Goal: Answer question/provide support: Share knowledge or assist other users

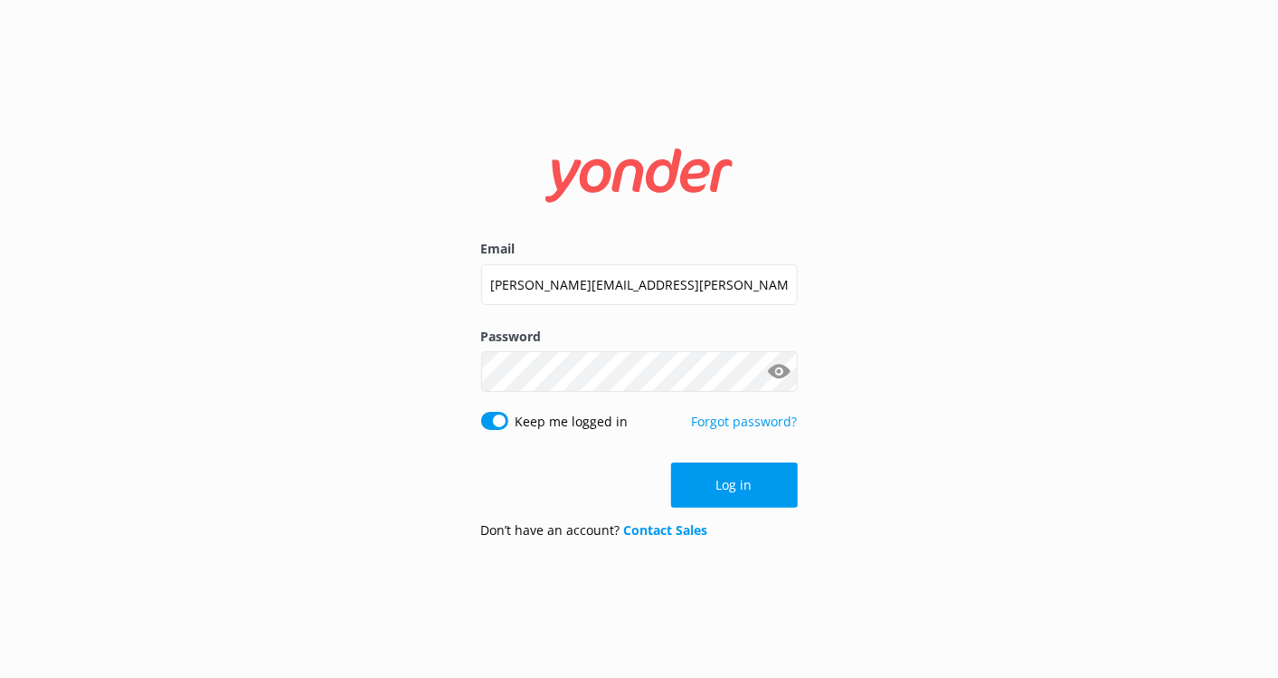
click at [953, 211] on div "Email [PERSON_NAME][EMAIL_ADDRESS][PERSON_NAME][DOMAIN_NAME] Password Show pass…" at bounding box center [639, 339] width 1278 height 678
click at [763, 486] on button "Log in" at bounding box center [734, 484] width 127 height 45
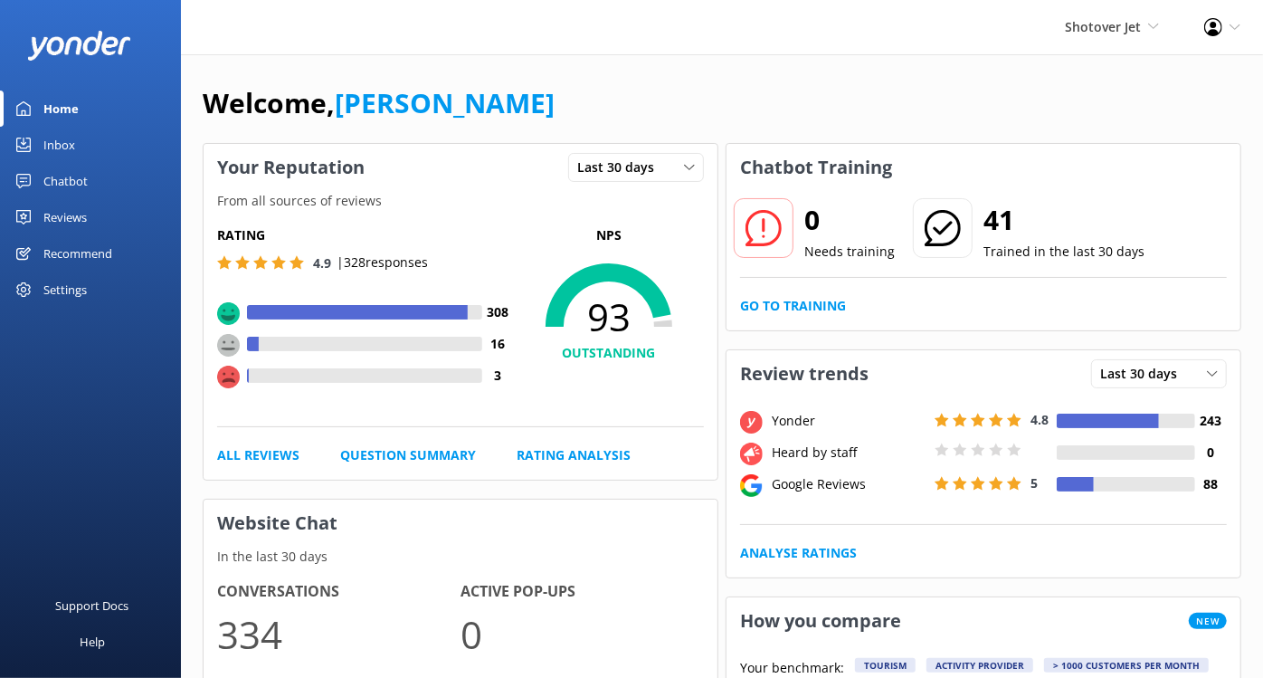
click at [59, 183] on div "Chatbot" at bounding box center [65, 181] width 44 height 36
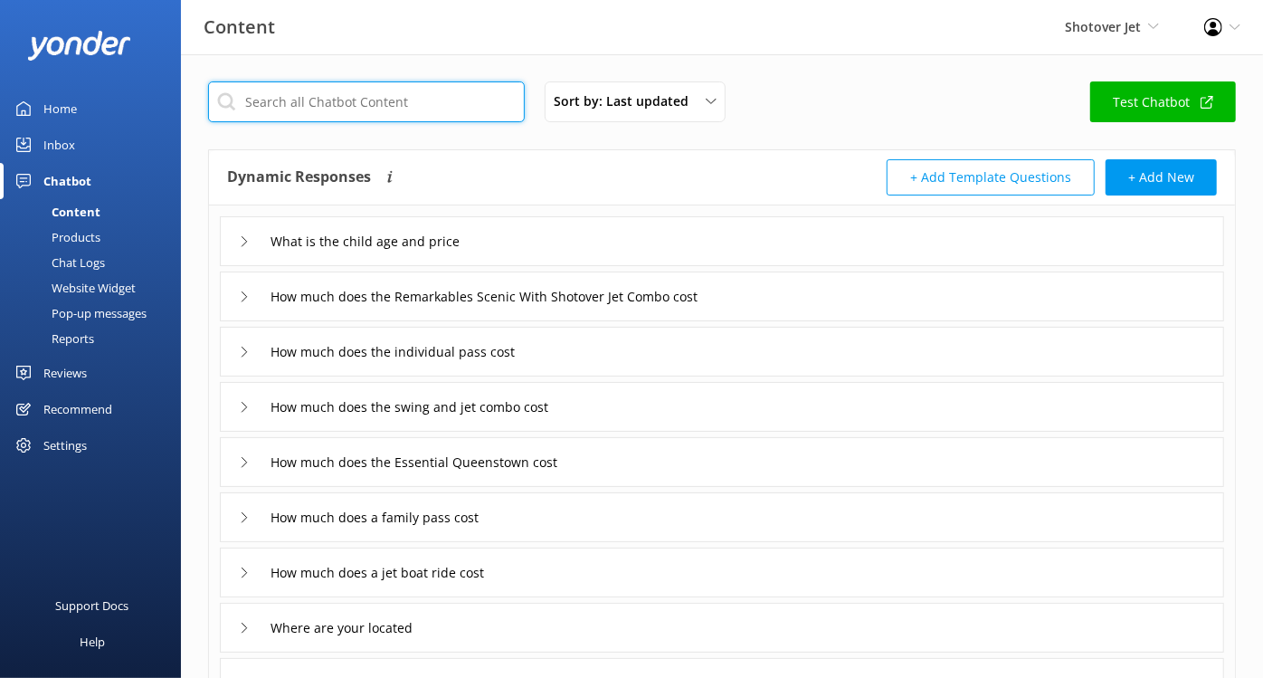
click at [358, 85] on input "text" at bounding box center [366, 101] width 317 height 41
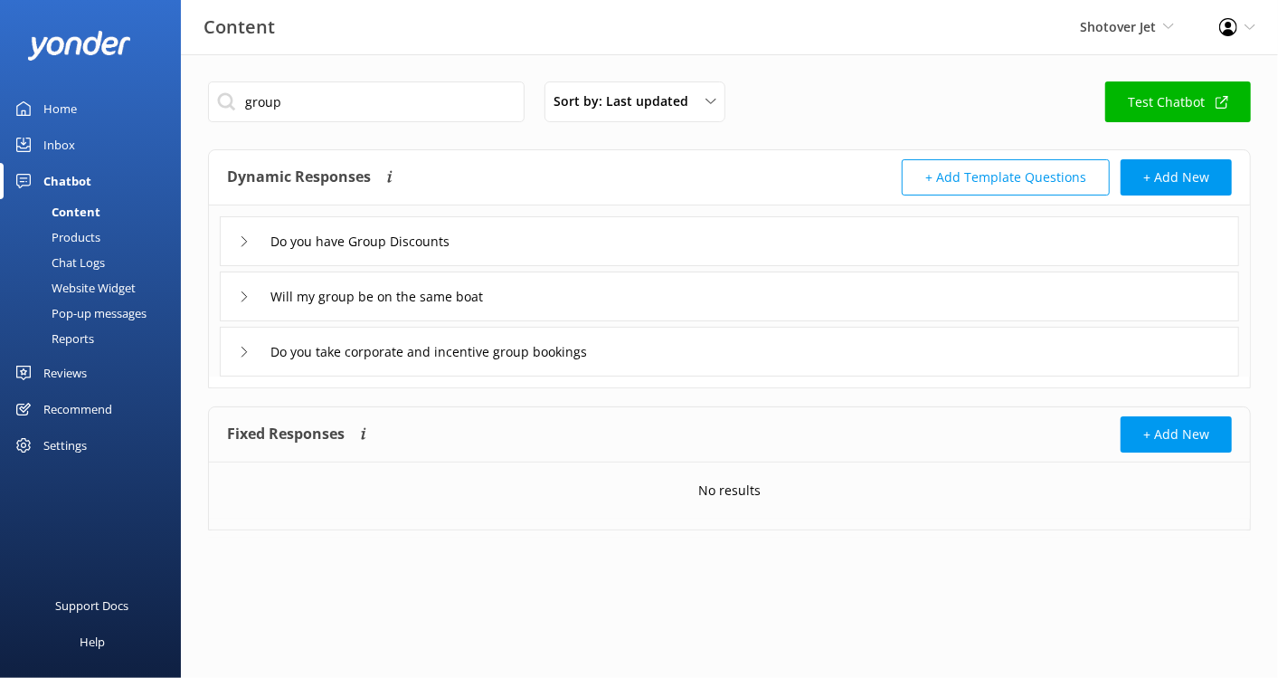
click at [229, 242] on div "Do you have Group Discounts" at bounding box center [730, 241] width 1020 height 50
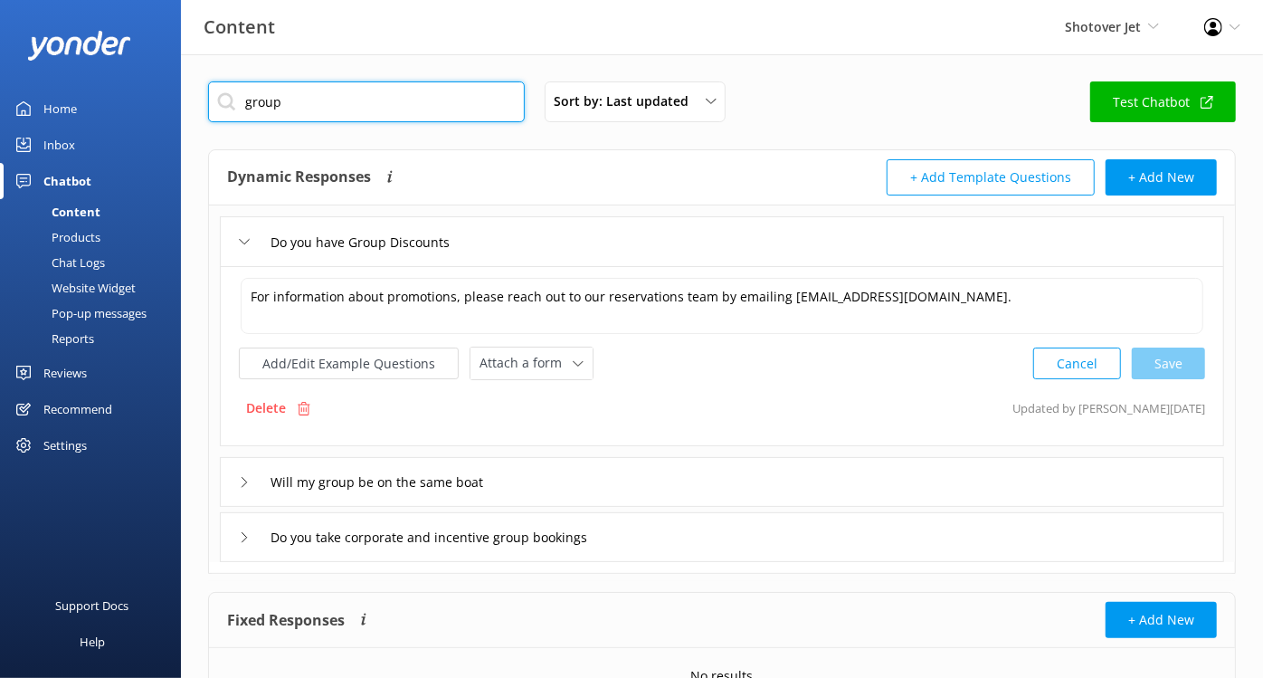
click at [371, 112] on input "group" at bounding box center [366, 101] width 317 height 41
type input "g"
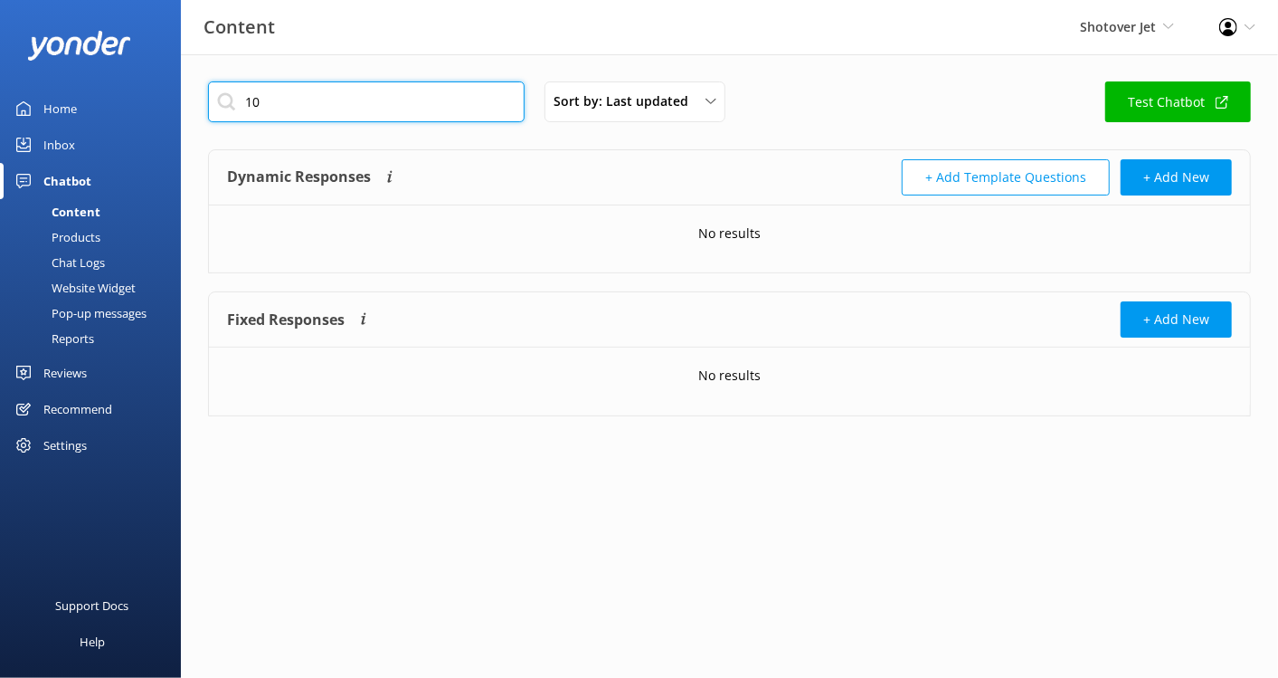
type input "1"
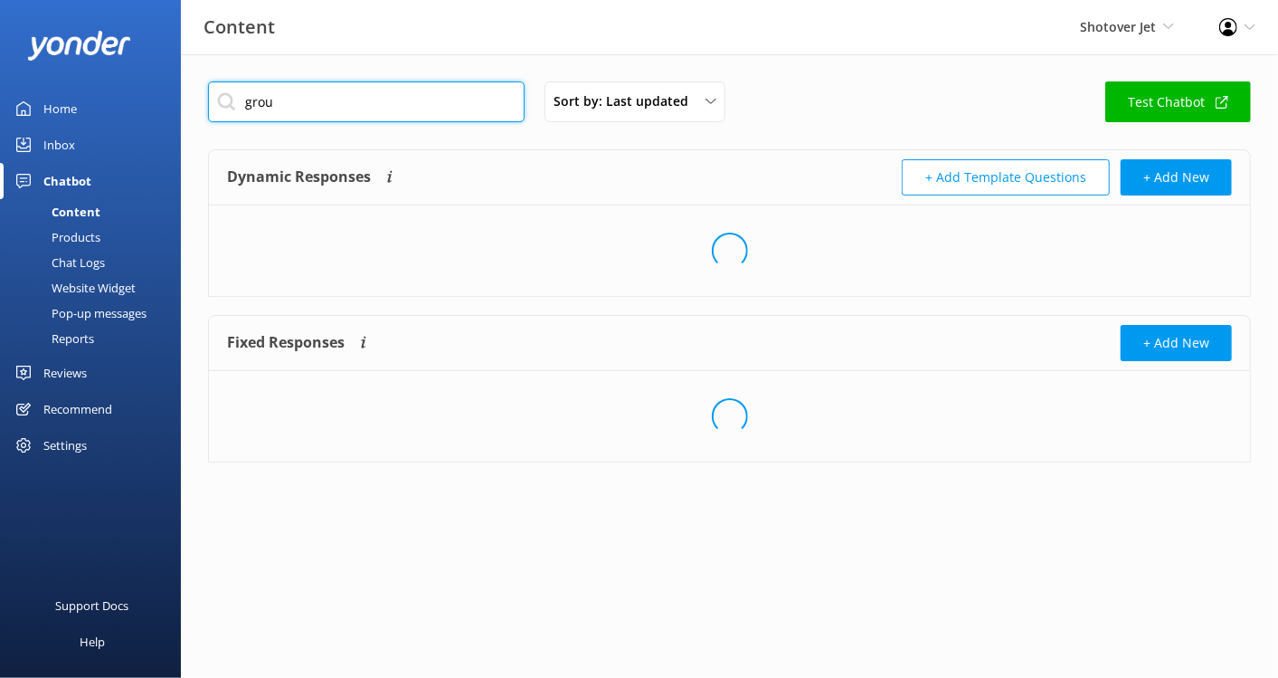
type input "group"
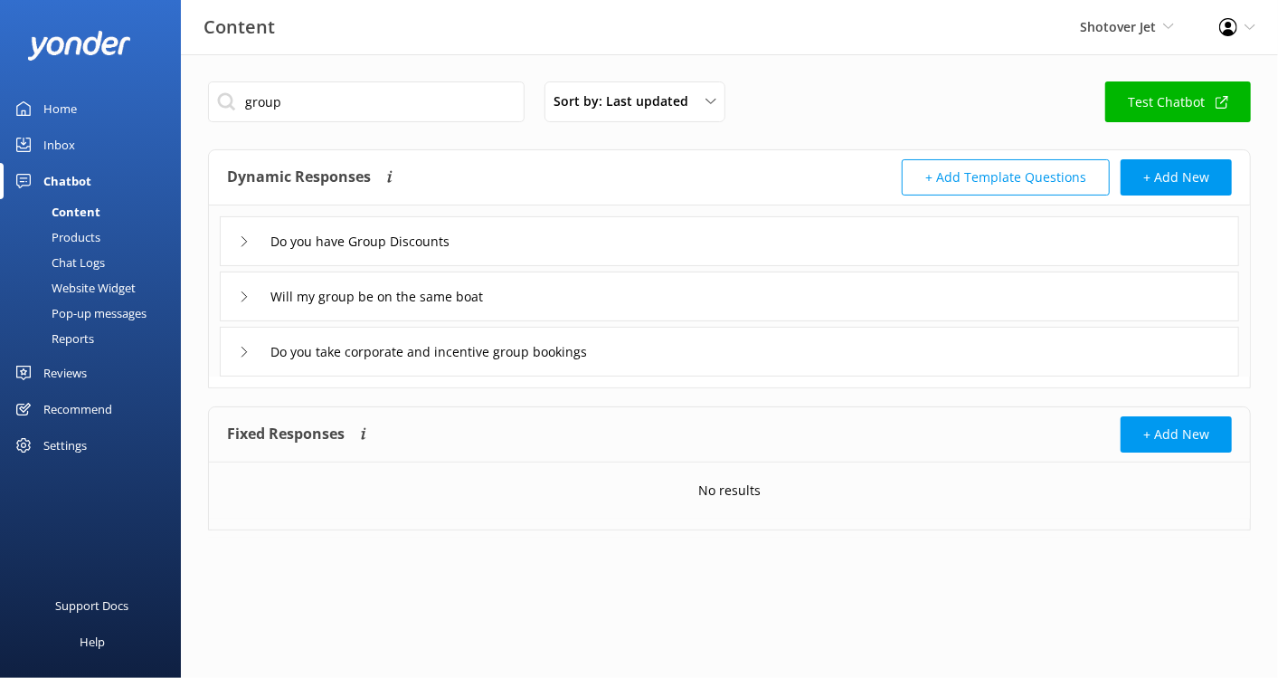
click at [239, 242] on div "Do you have Group Discounts" at bounding box center [347, 241] width 217 height 30
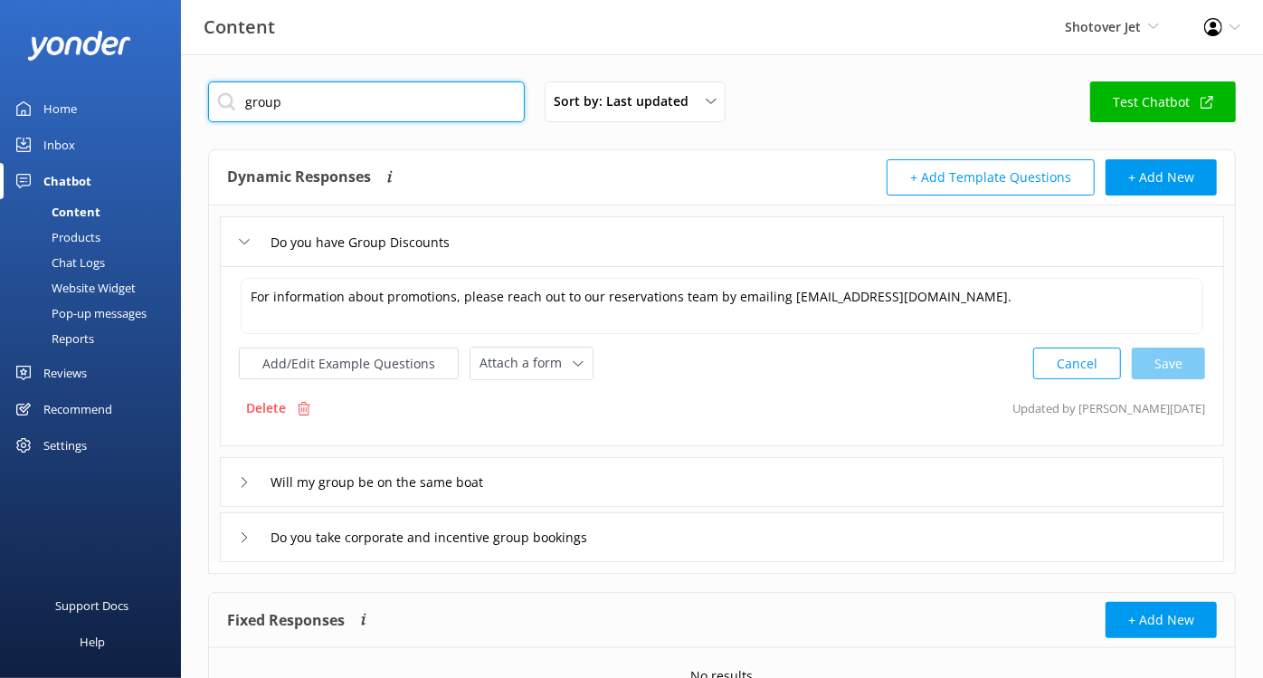
click at [354, 113] on input "group" at bounding box center [366, 101] width 317 height 41
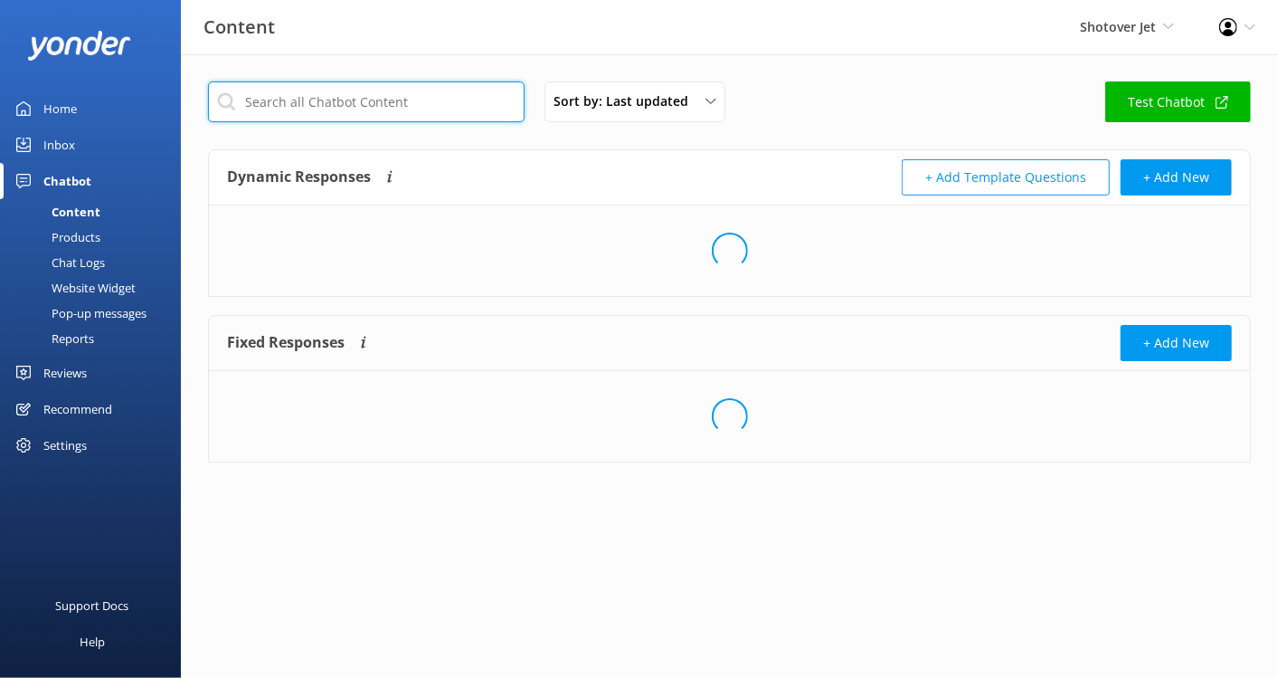
type input "0"
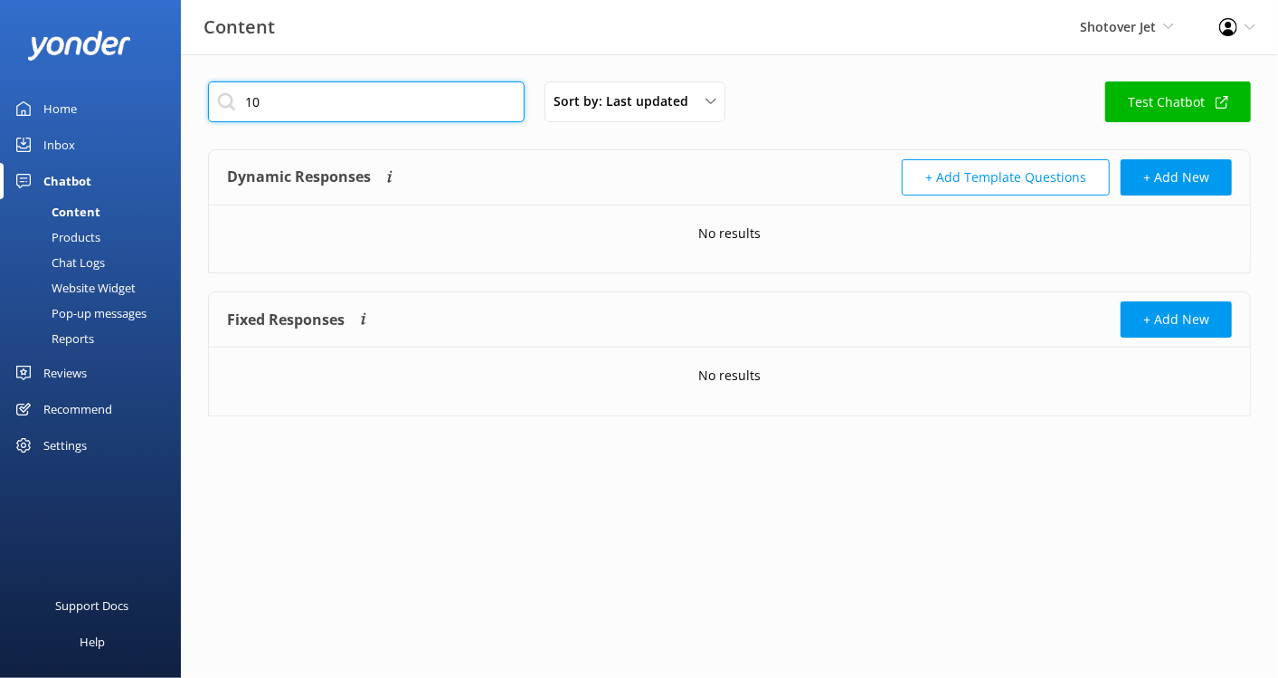
type input "1"
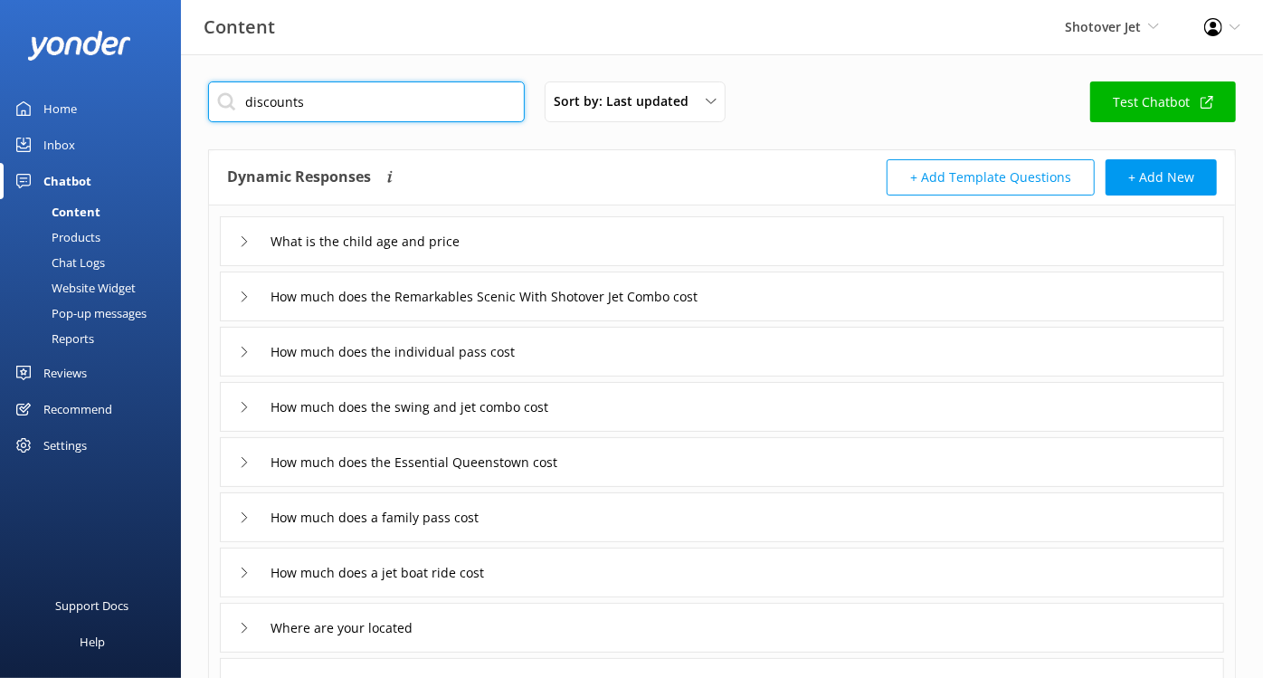
type input "discounts"
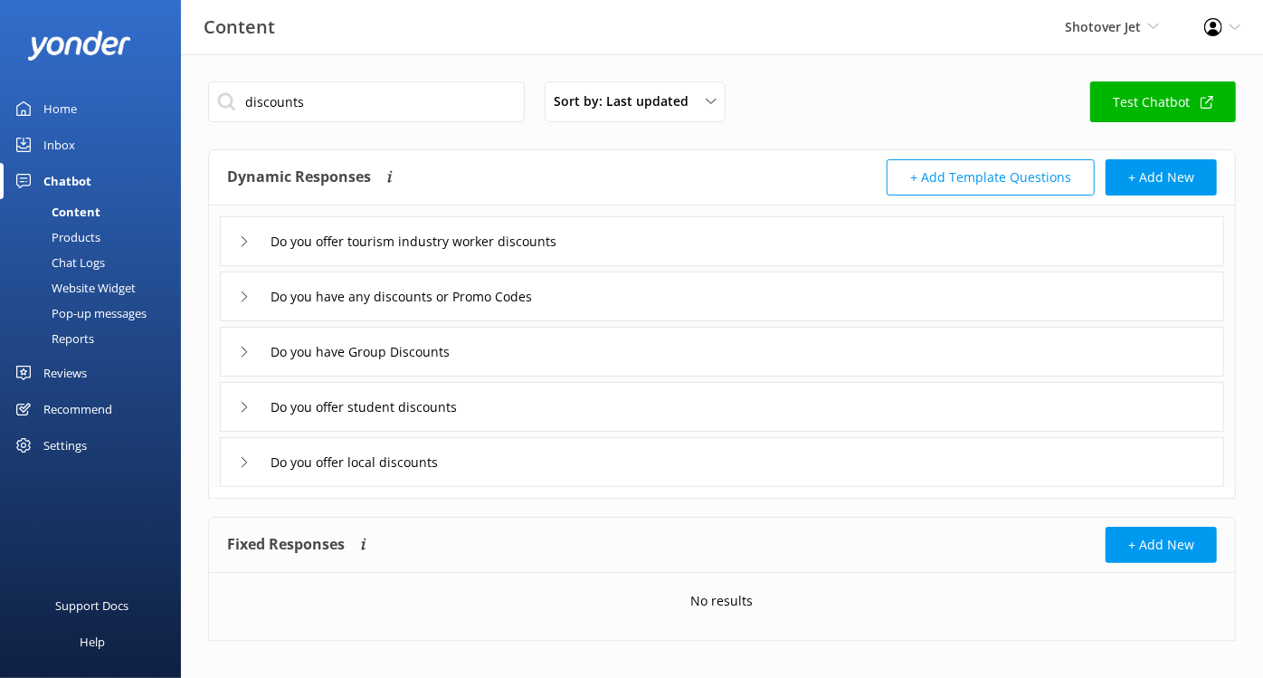
click at [245, 304] on div "Do you have any discounts or Promo Codes" at bounding box center [394, 296] width 311 height 30
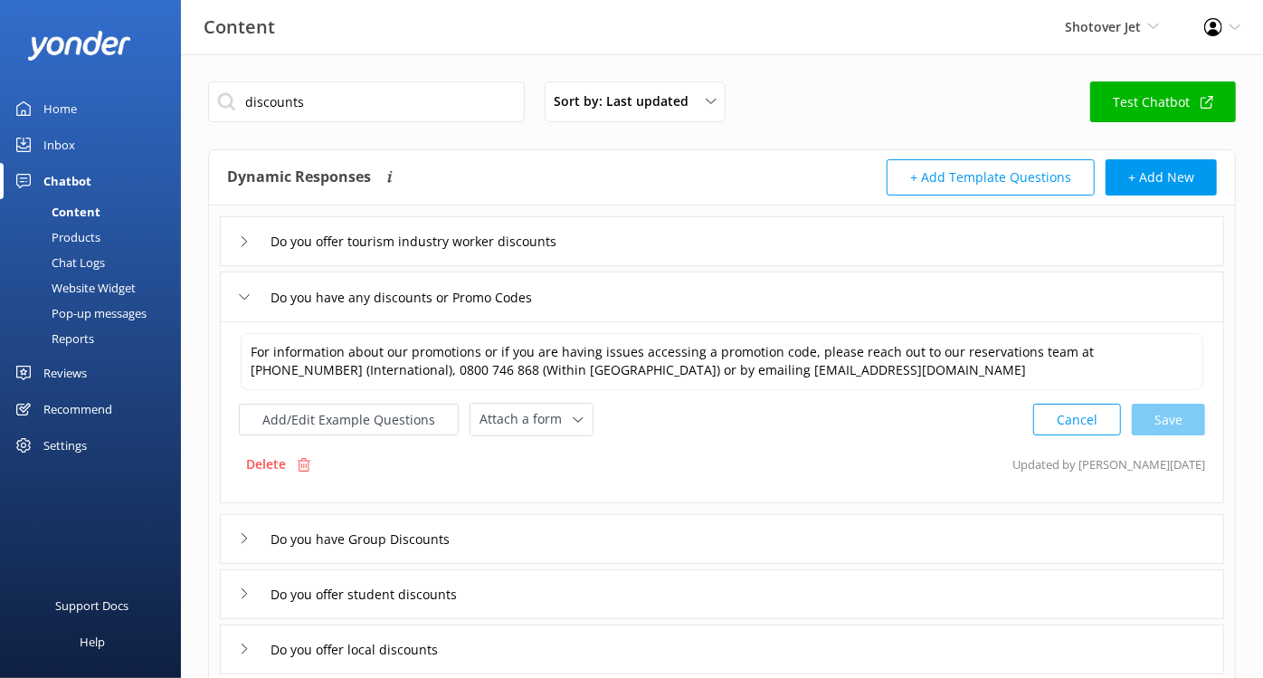
click at [245, 299] on icon at bounding box center [244, 296] width 11 height 11
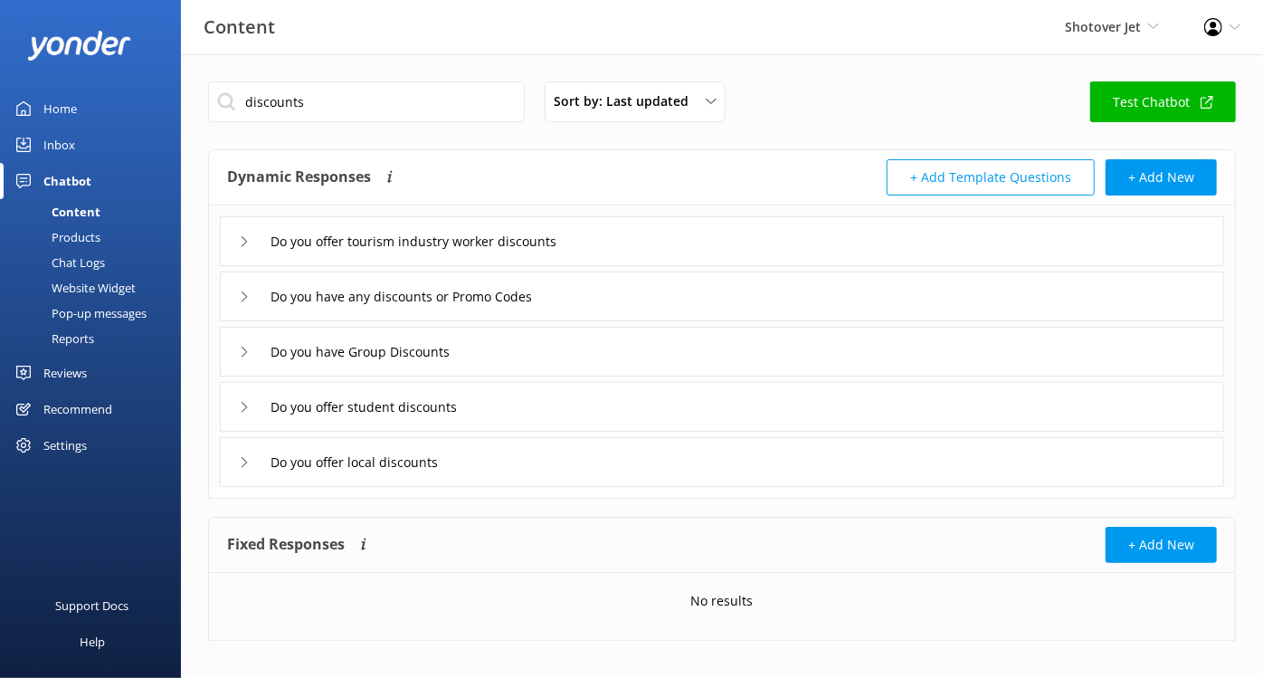
click at [243, 349] on icon at bounding box center [244, 351] width 11 height 11
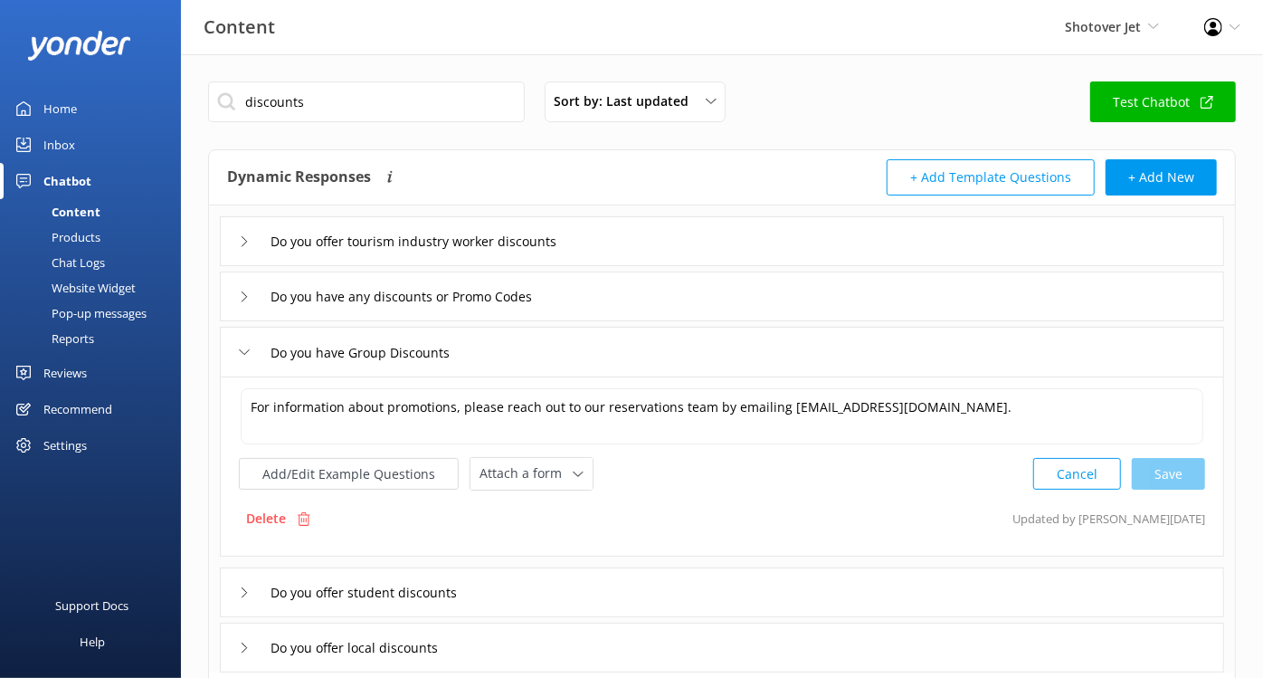
click at [245, 351] on icon at bounding box center [244, 351] width 11 height 11
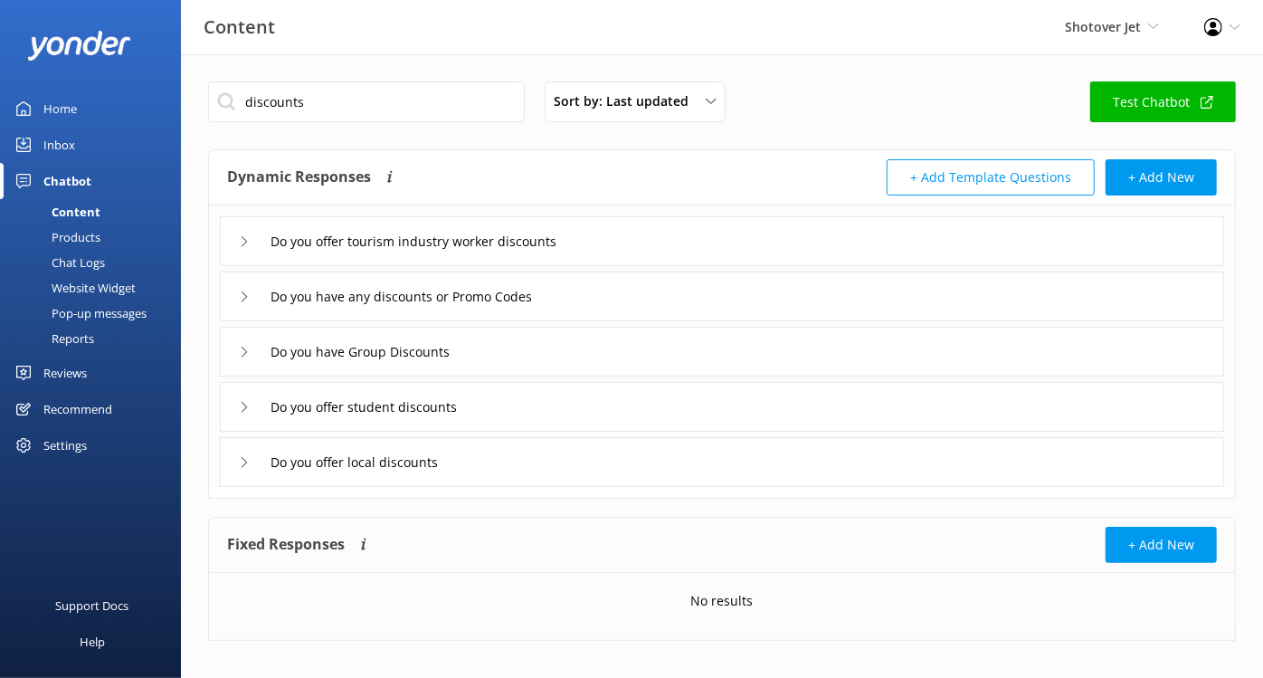
click at [248, 402] on icon at bounding box center [244, 407] width 11 height 11
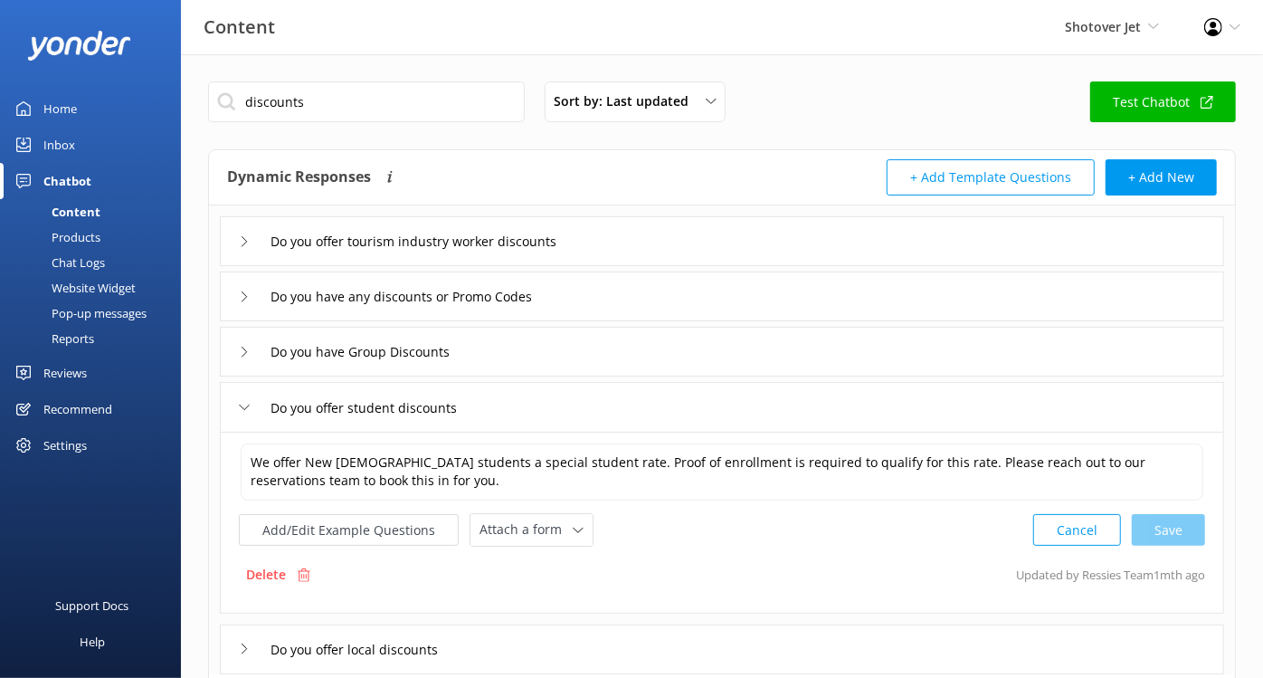
click at [248, 402] on icon at bounding box center [244, 407] width 11 height 11
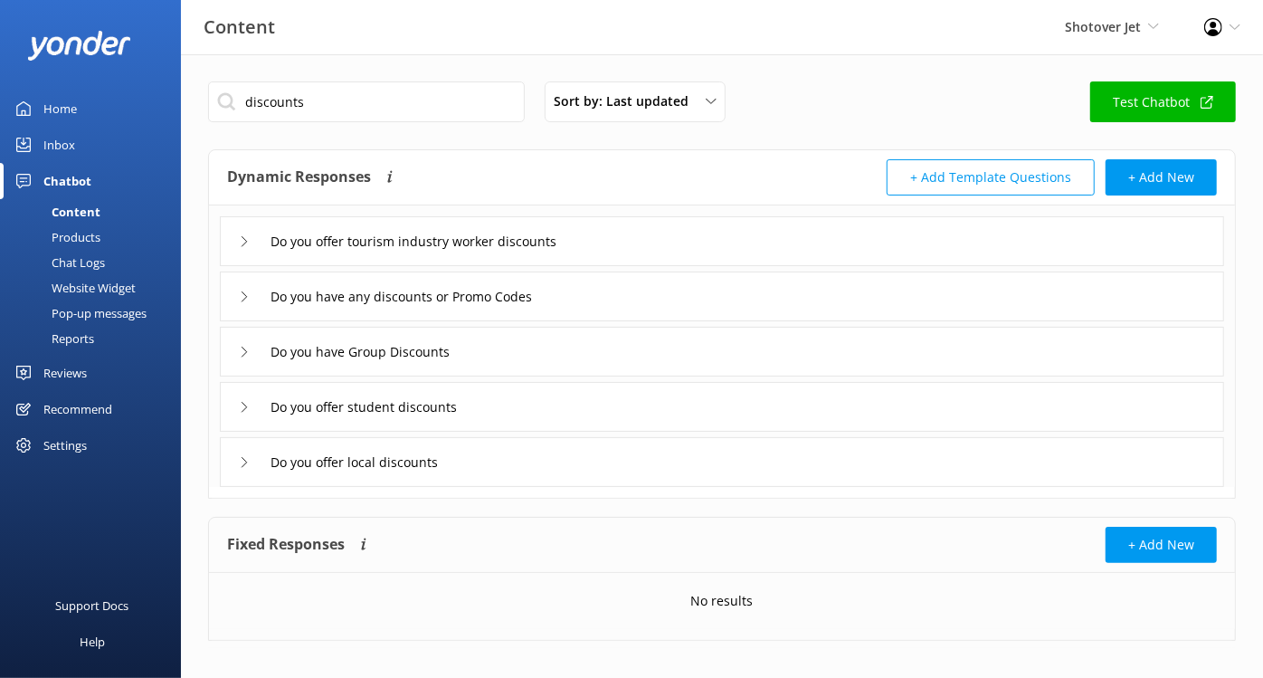
click at [252, 455] on div "Do you offer local discounts" at bounding box center [351, 462] width 224 height 30
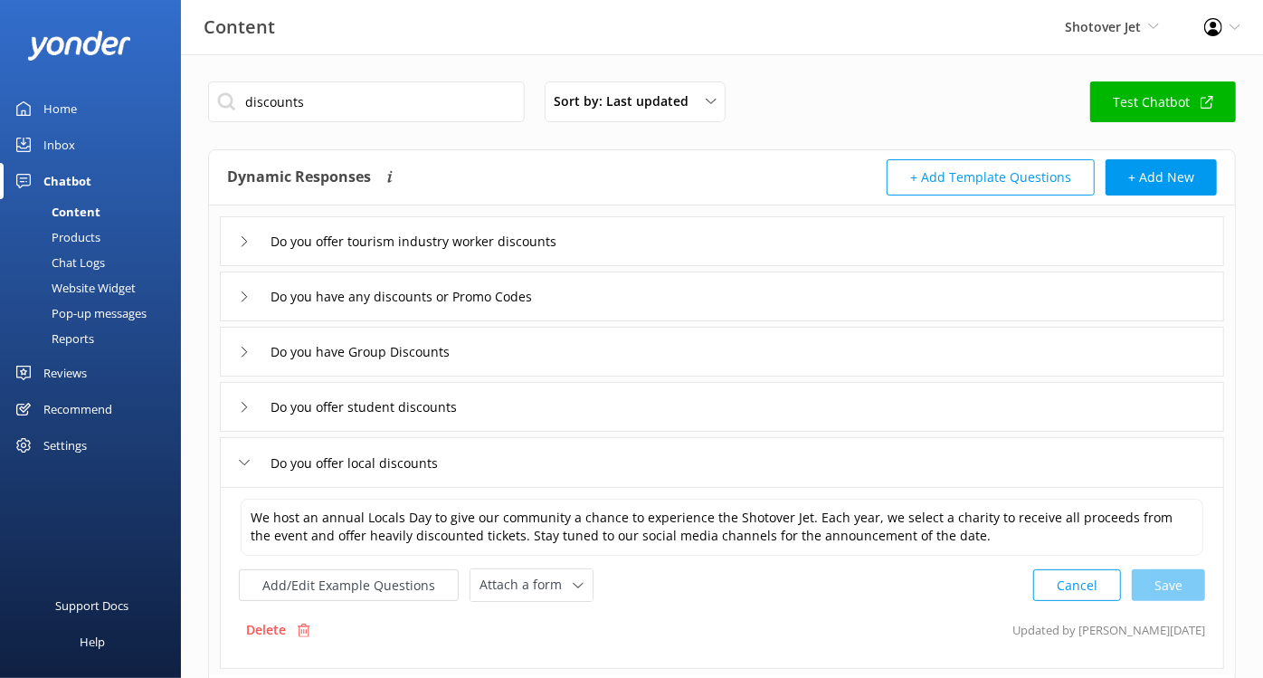
click at [252, 455] on div "Do you offer local discounts" at bounding box center [351, 463] width 224 height 30
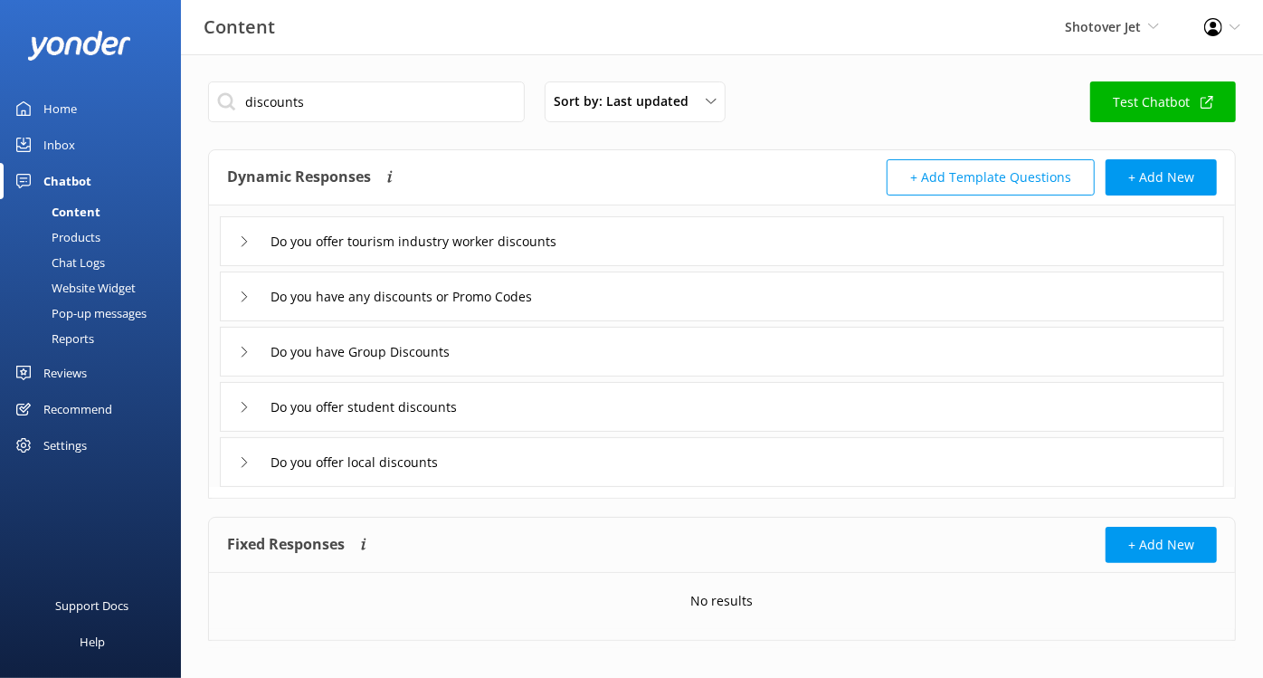
click at [246, 251] on div "Do you offer tourism industry worker discounts" at bounding box center [416, 241] width 355 height 30
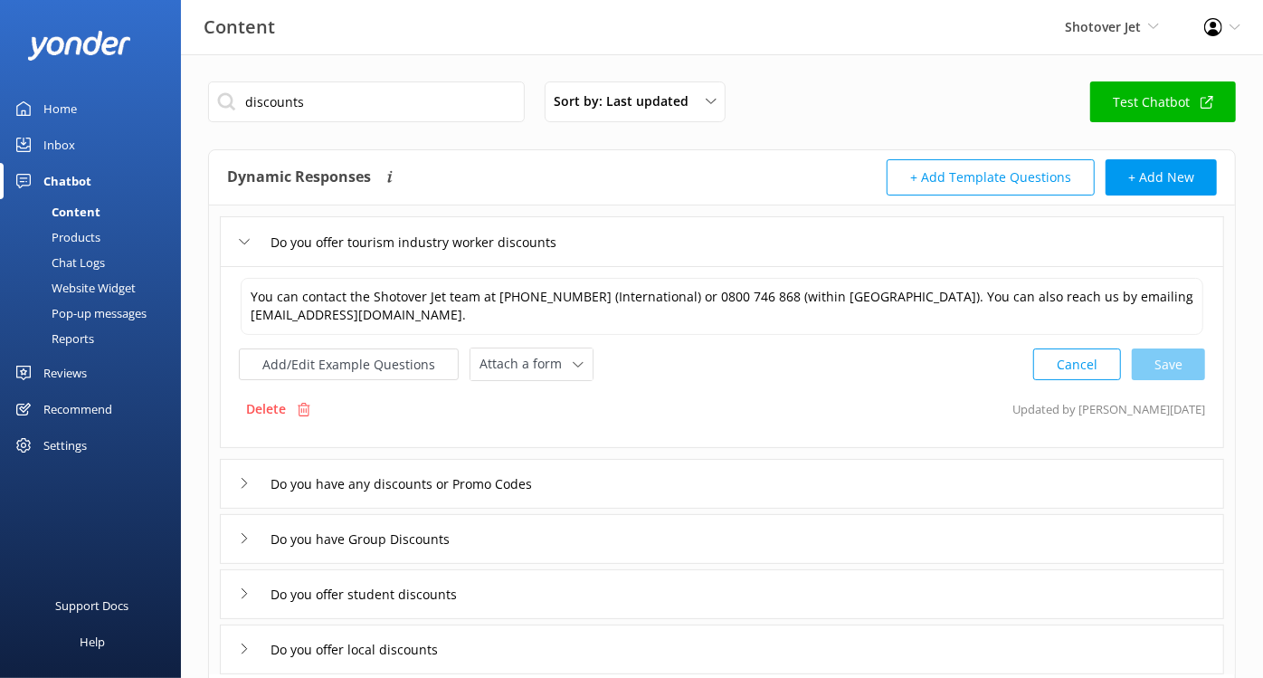
click at [246, 249] on div "Do you offer tourism industry worker discounts" at bounding box center [416, 242] width 355 height 30
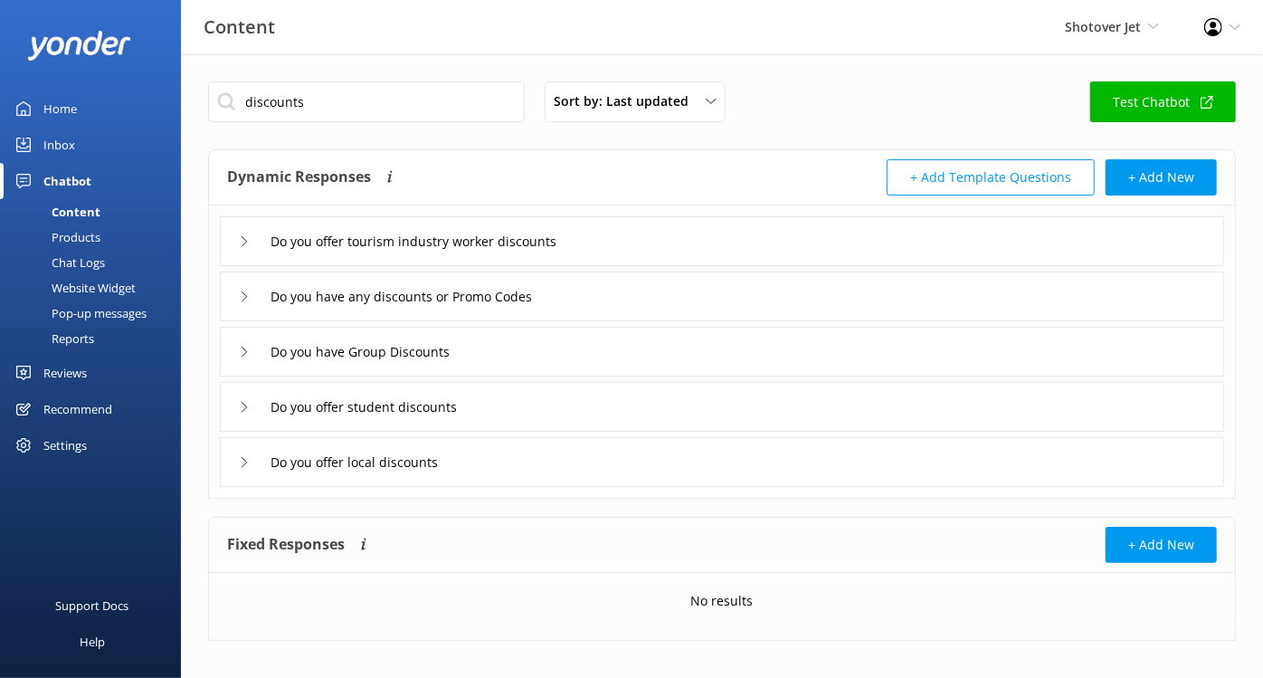
click at [242, 284] on div "Do you have any discounts or Promo Codes" at bounding box center [394, 296] width 311 height 30
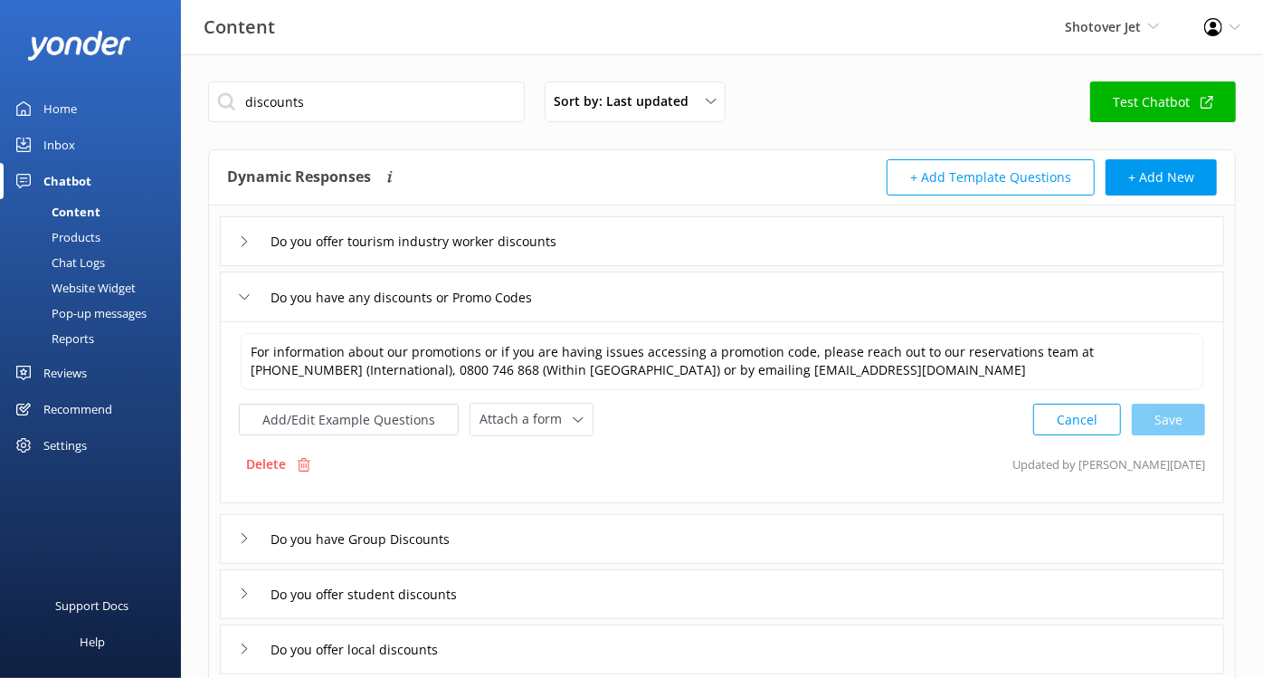
click at [243, 287] on div "Do you have any discounts or Promo Codes" at bounding box center [394, 297] width 311 height 30
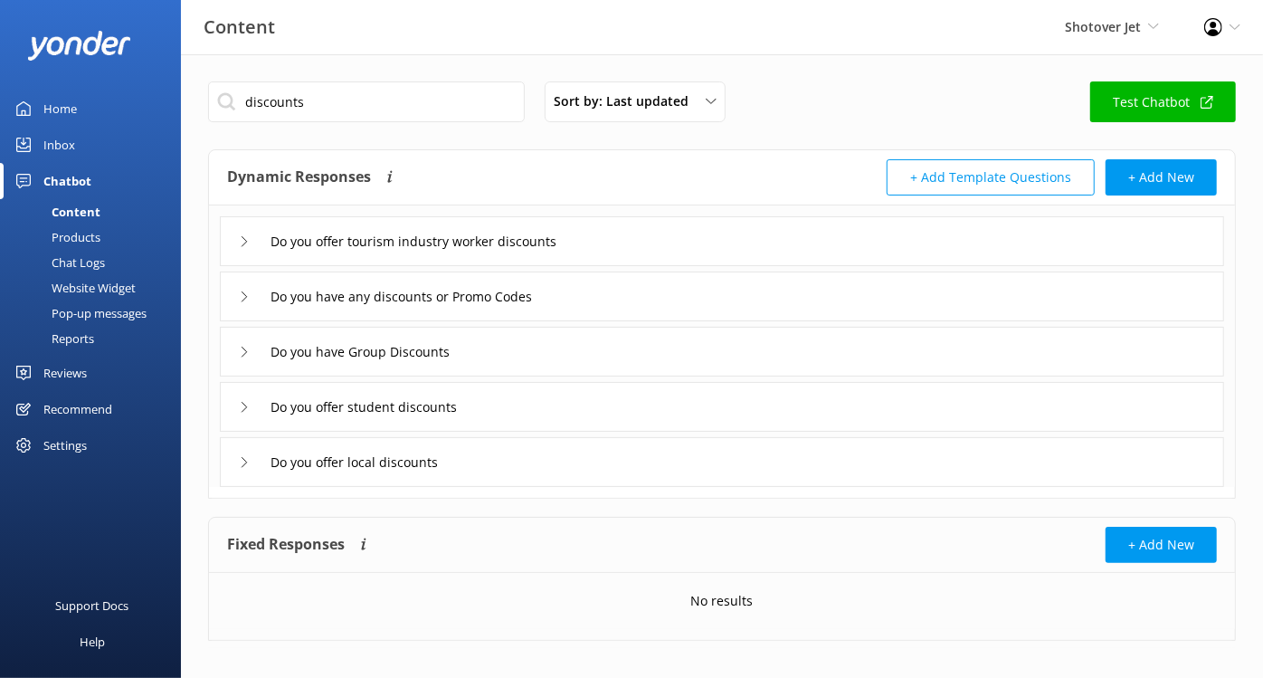
click at [237, 359] on div "Do you have Group Discounts" at bounding box center [722, 352] width 1004 height 50
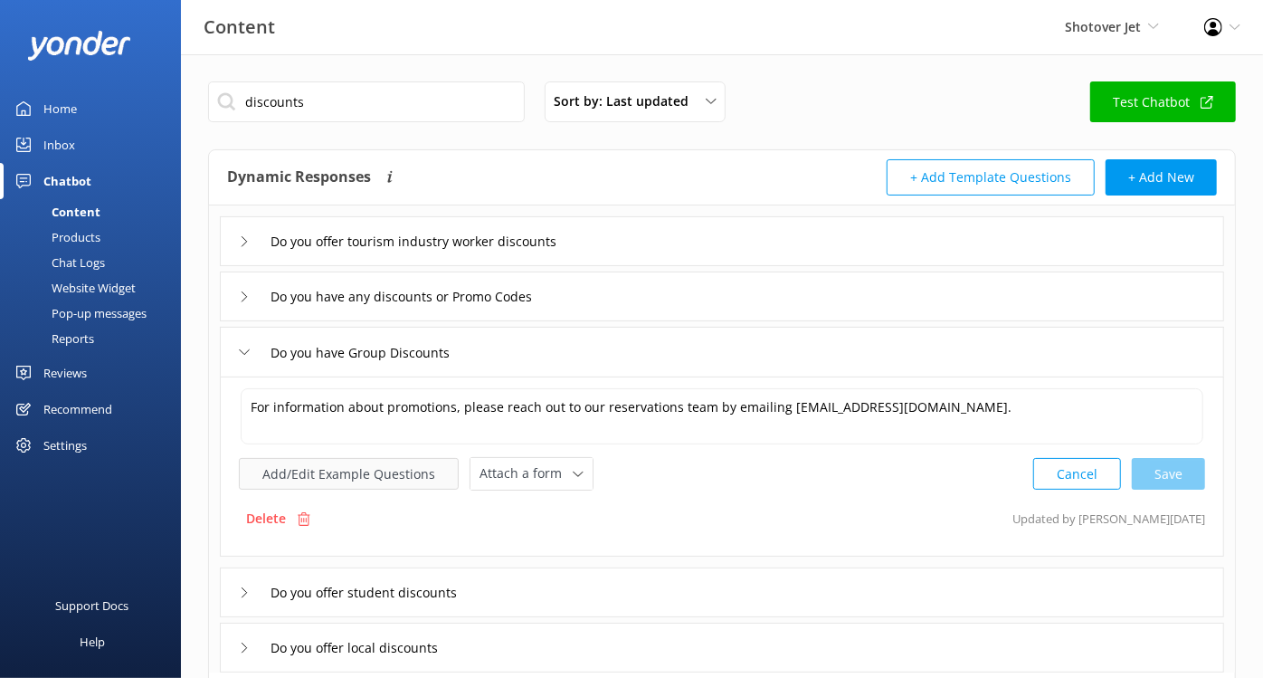
click at [339, 478] on button "Add/Edit Example Questions" at bounding box center [349, 474] width 220 height 32
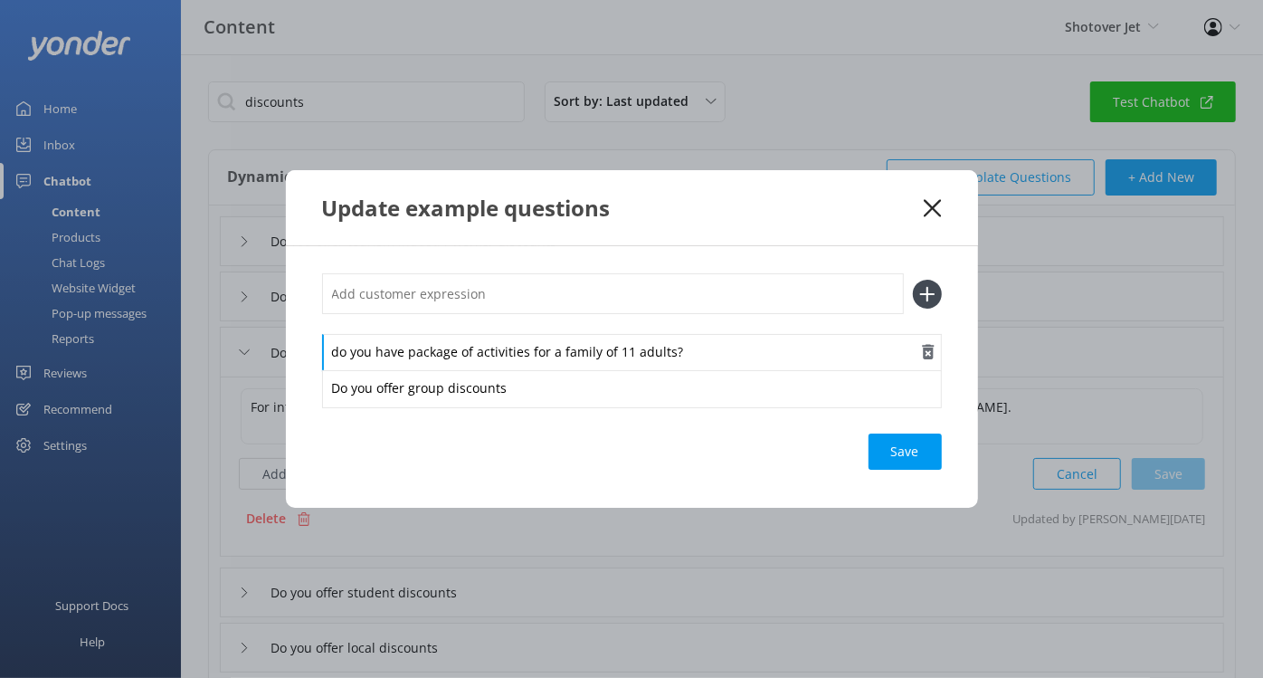
click at [532, 354] on div "do you have package of activities for a family of 11 adults?" at bounding box center [632, 353] width 620 height 38
click at [926, 356] on use "button" at bounding box center [928, 352] width 12 height 15
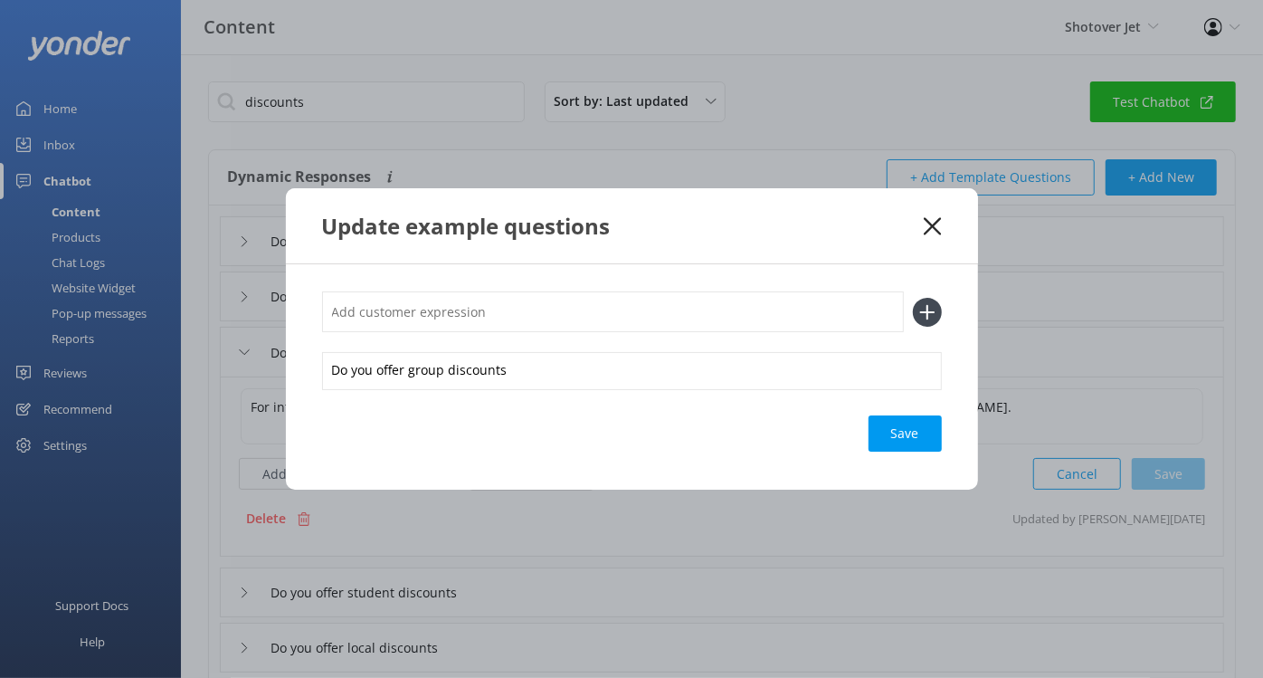
click at [677, 308] on input "text" at bounding box center [613, 311] width 582 height 41
type input "D"
click at [931, 220] on icon at bounding box center [932, 226] width 17 height 18
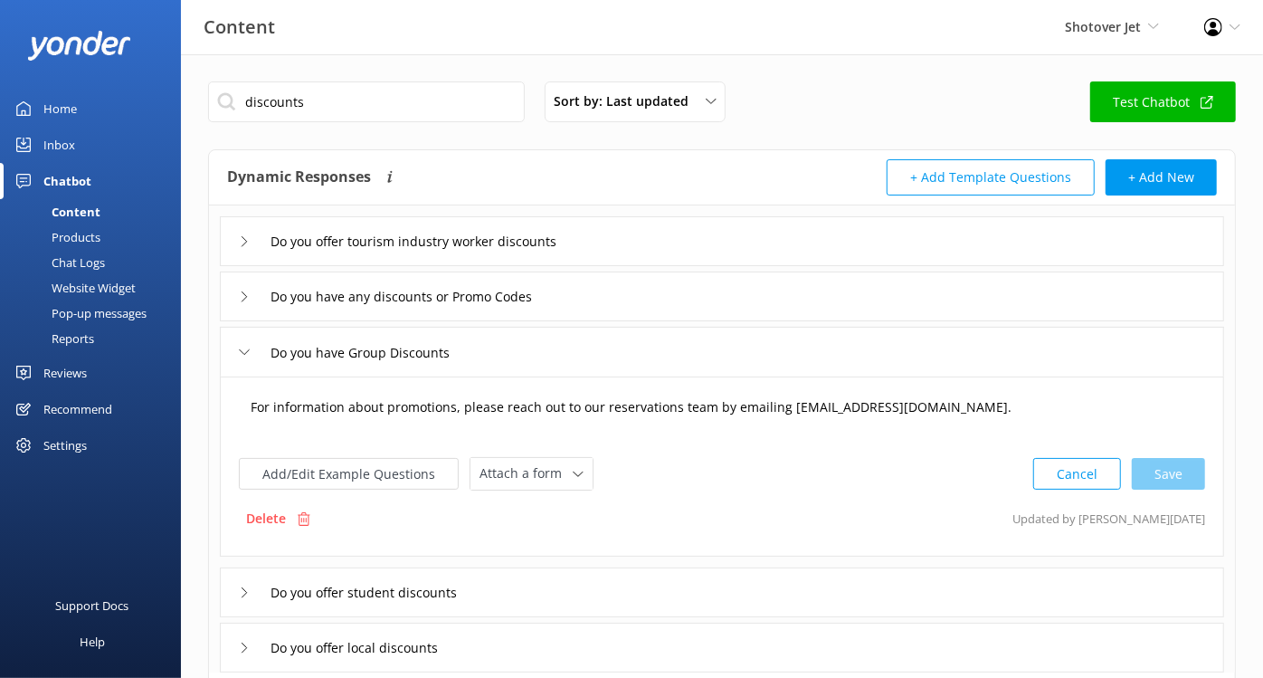
click at [515, 421] on textarea "For information about promotions, please reach out to our reservations team by …" at bounding box center [722, 416] width 963 height 56
click at [683, 509] on div "Delete Updated by [PERSON_NAME] [DATE]" at bounding box center [722, 518] width 966 height 34
click at [852, 85] on div "discounts Sort by: Last updated Title (A-Z) Last updated Test Chatbot" at bounding box center [722, 107] width 1028 height 52
